Goal: Task Accomplishment & Management: Manage account settings

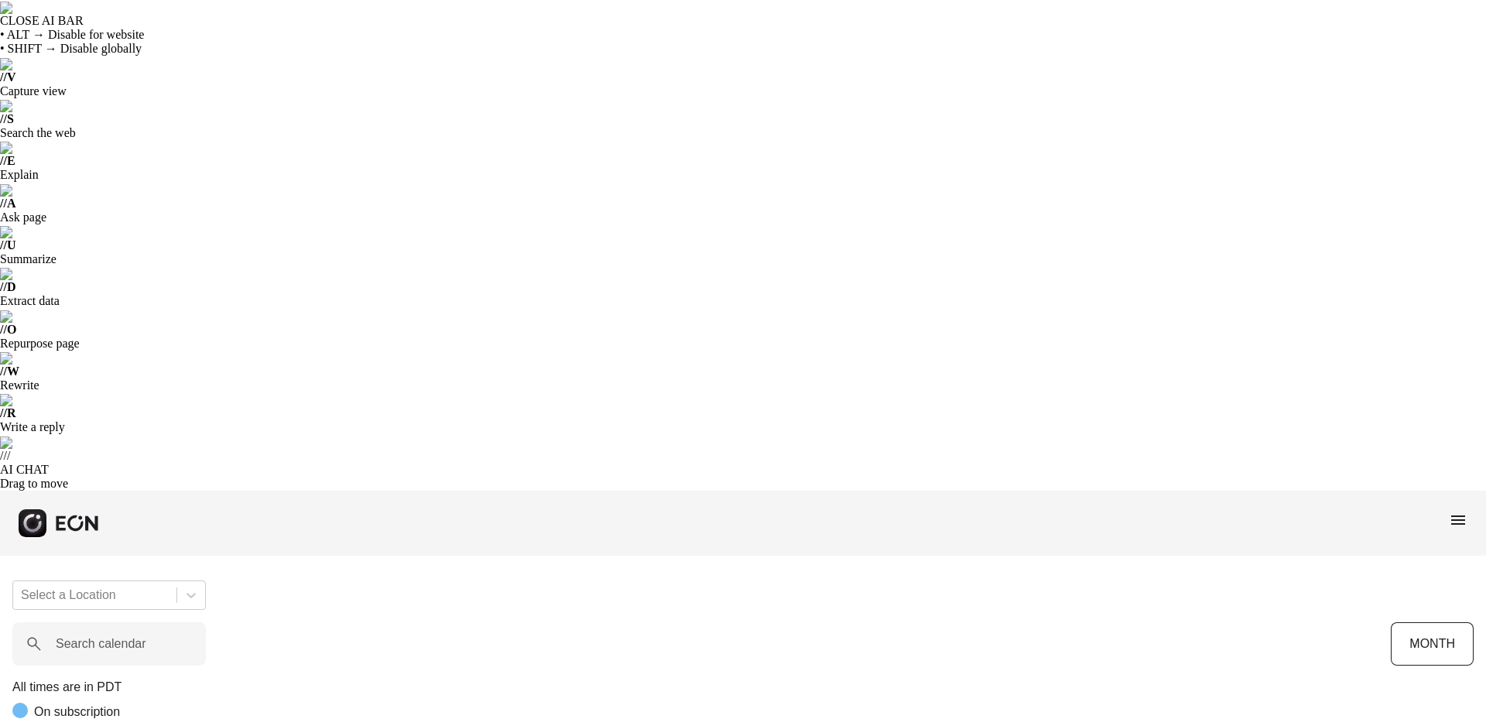
scroll to position [0, 256]
